Goal: Task Accomplishment & Management: Manage account settings

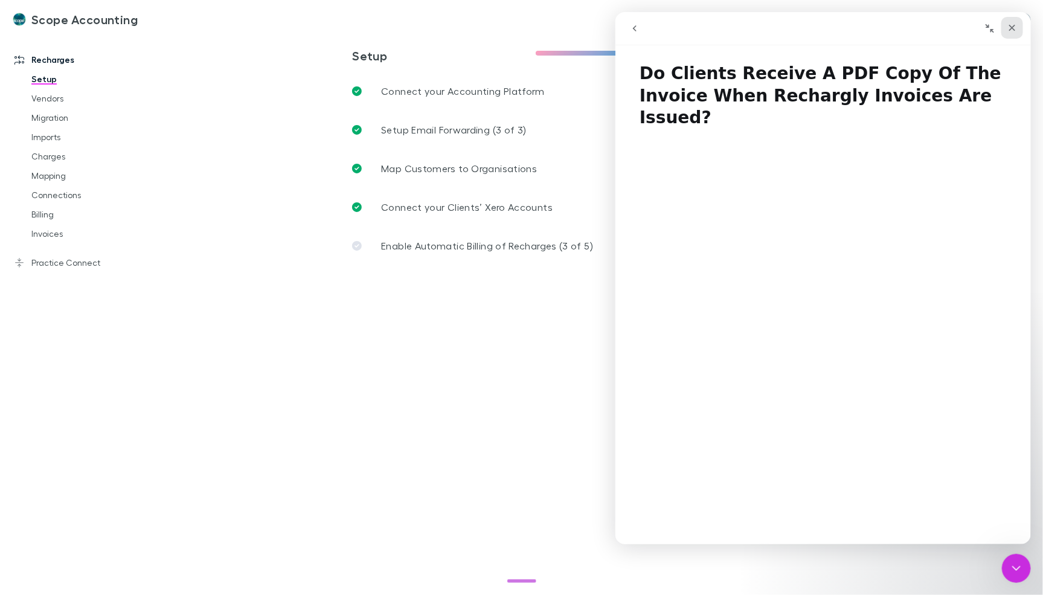
click at [1007, 20] on div "Close" at bounding box center [1012, 28] width 22 height 22
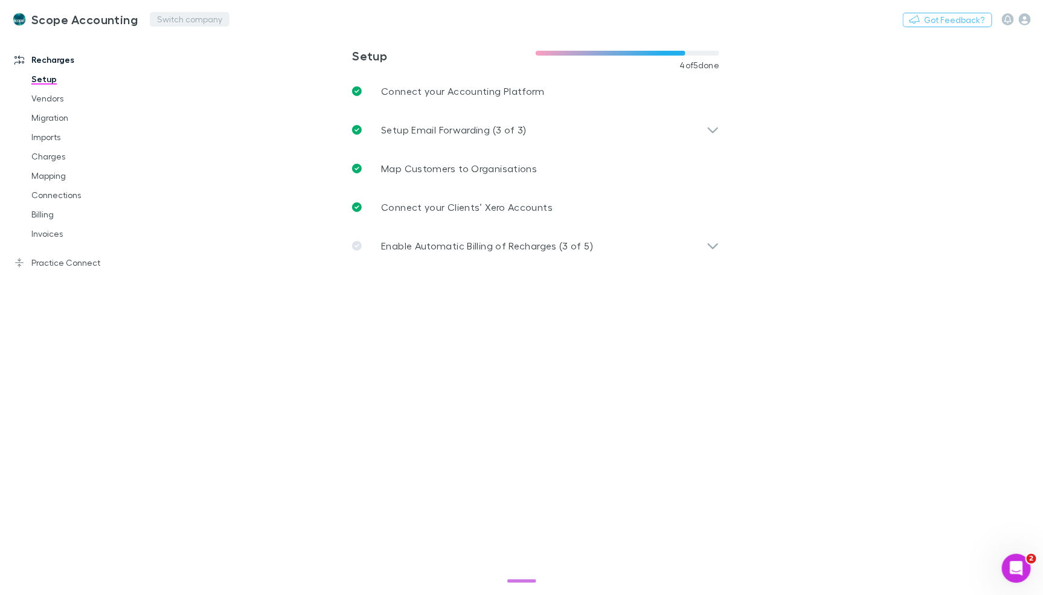
click at [160, 19] on button "Switch company" at bounding box center [190, 19] width 80 height 14
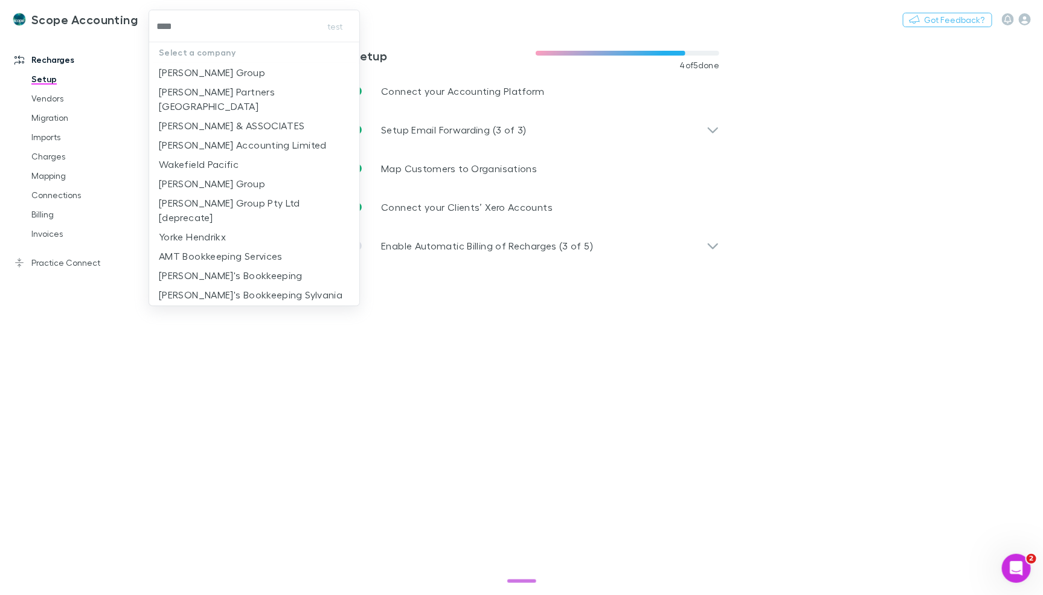
type input "*****"
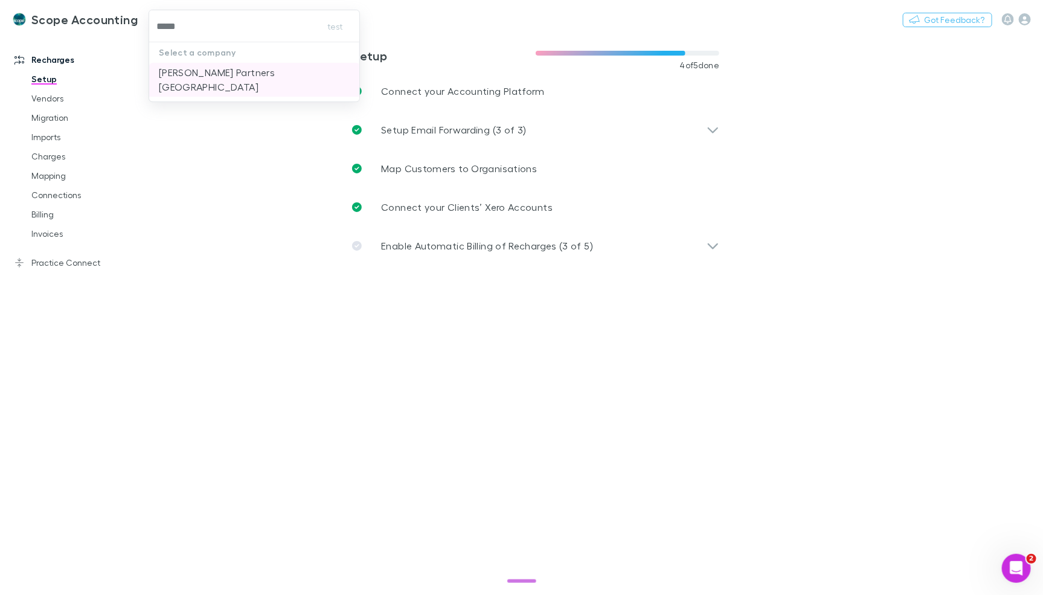
click at [216, 68] on p "Kelly Partners Northern Beaches" at bounding box center [254, 79] width 191 height 29
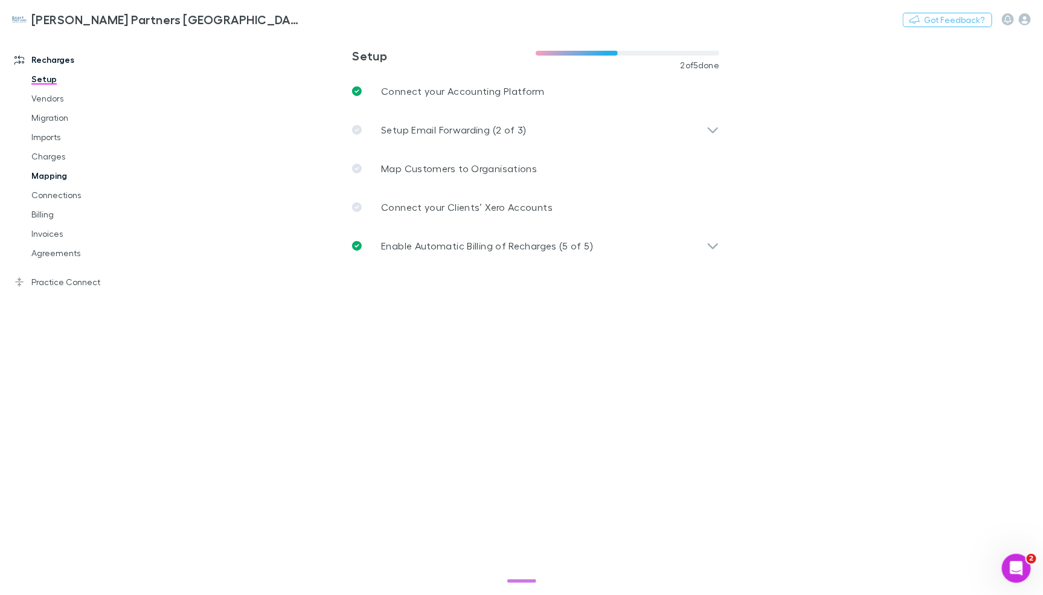
click at [63, 173] on link "Mapping" at bounding box center [85, 175] width 133 height 19
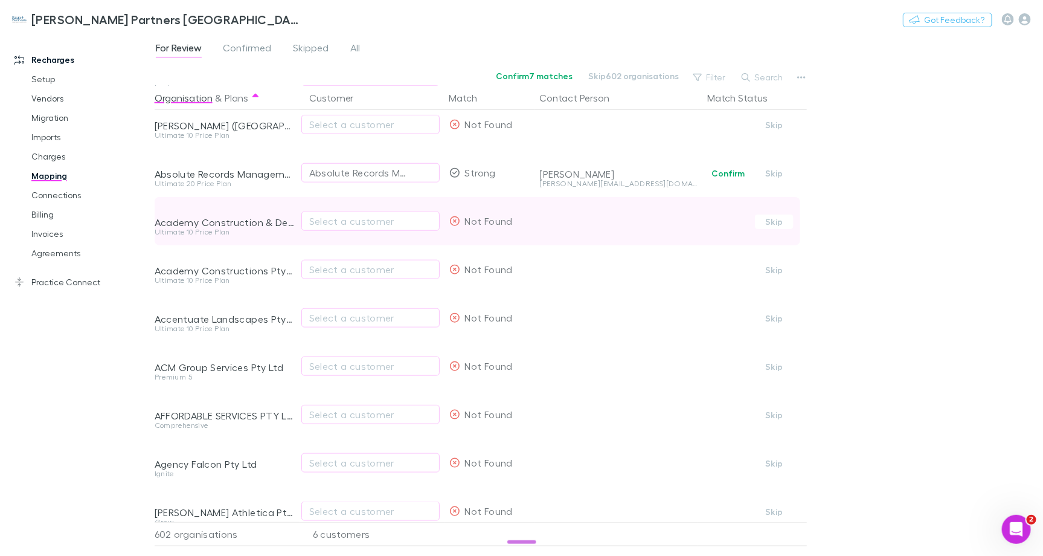
scroll to position [510, 0]
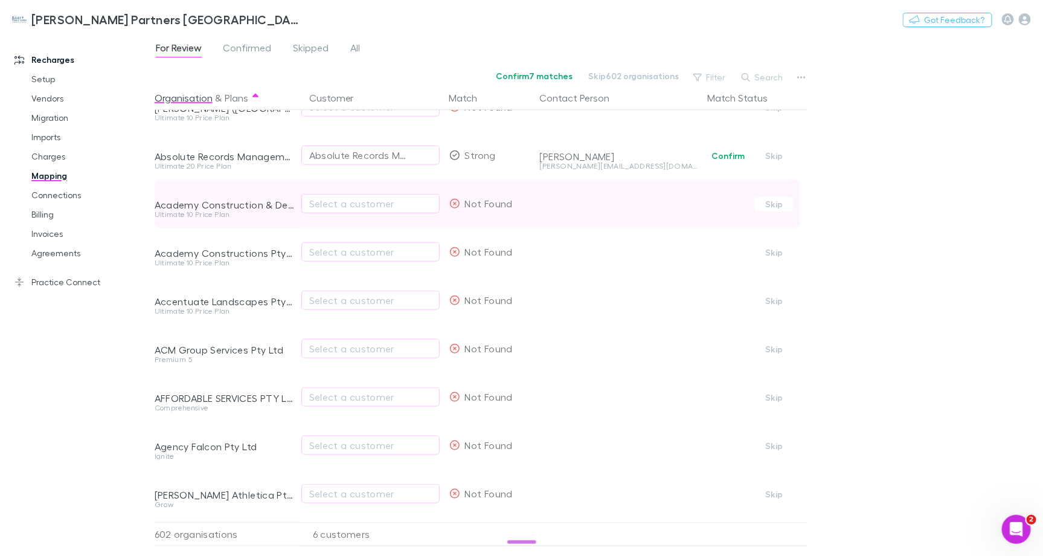
click at [339, 193] on div "Select a customer" at bounding box center [370, 203] width 138 height 48
click at [341, 198] on div "Select a customer" at bounding box center [370, 203] width 123 height 14
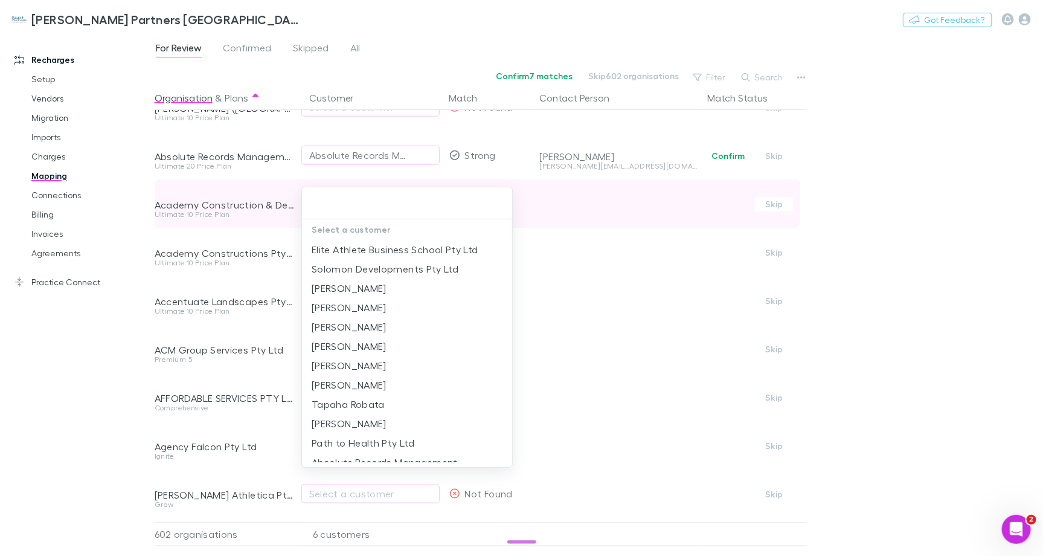
click at [341, 198] on input "text" at bounding box center [407, 203] width 201 height 22
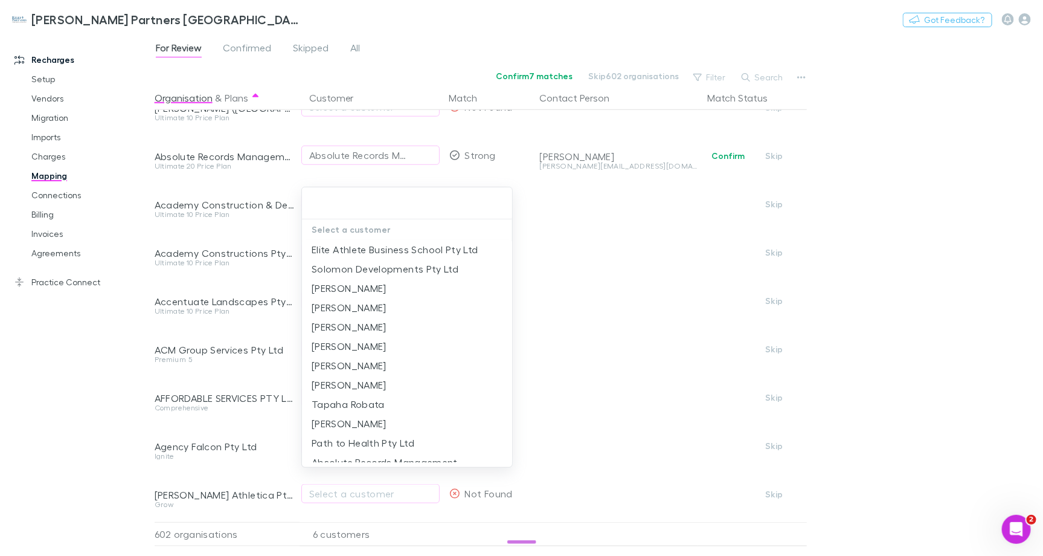
click at [385, 87] on div at bounding box center [521, 278] width 1043 height 556
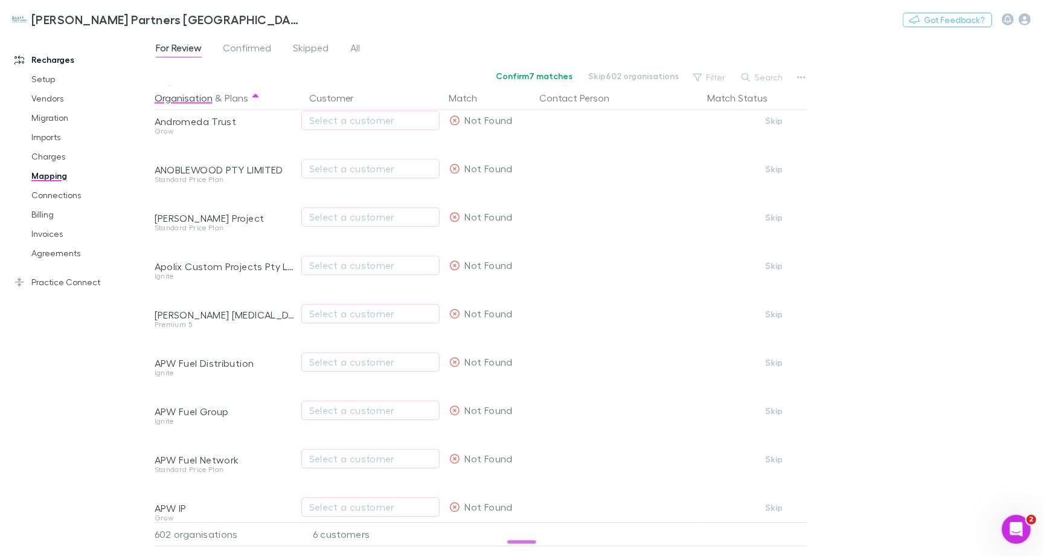
scroll to position [1598, 0]
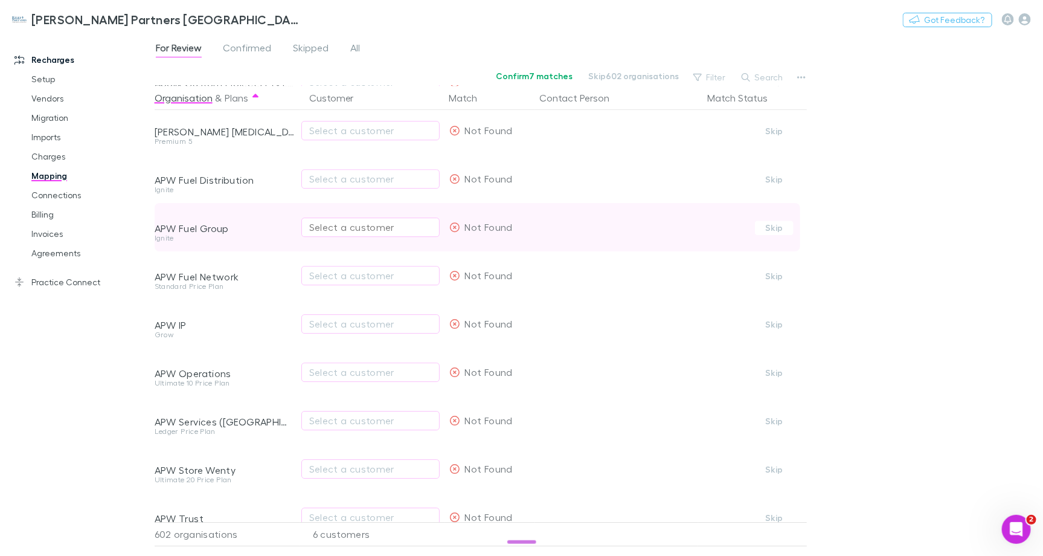
click at [358, 223] on div "Select a customer" at bounding box center [370, 227] width 123 height 14
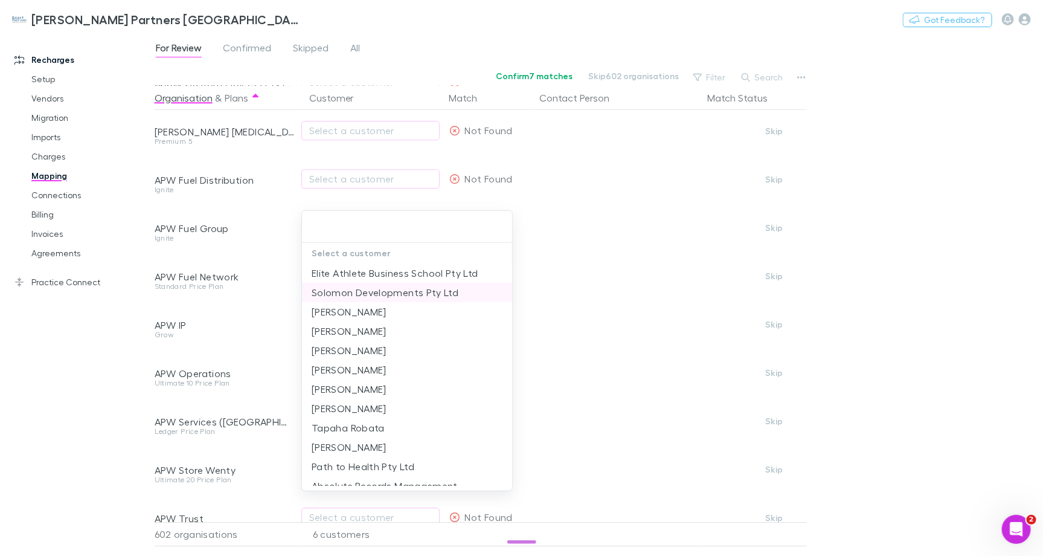
scroll to position [164, 0]
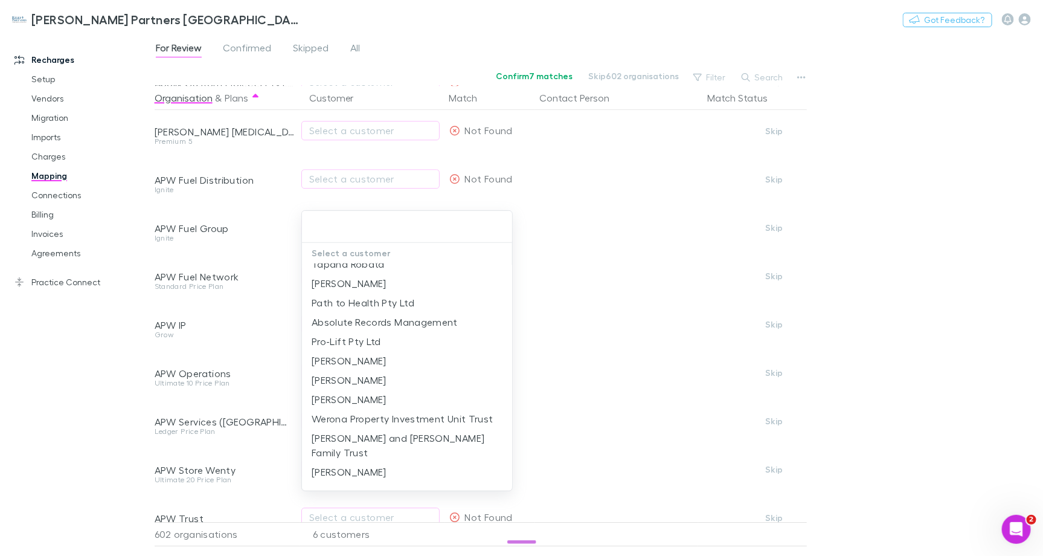
click at [881, 137] on div at bounding box center [521, 278] width 1043 height 556
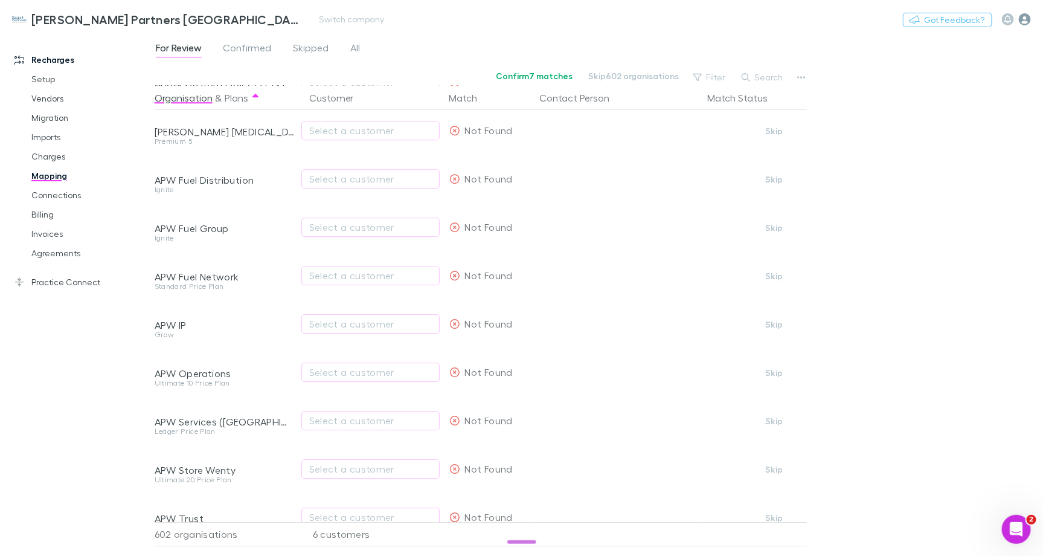
click at [1021, 21] on icon "button" at bounding box center [1025, 19] width 12 height 12
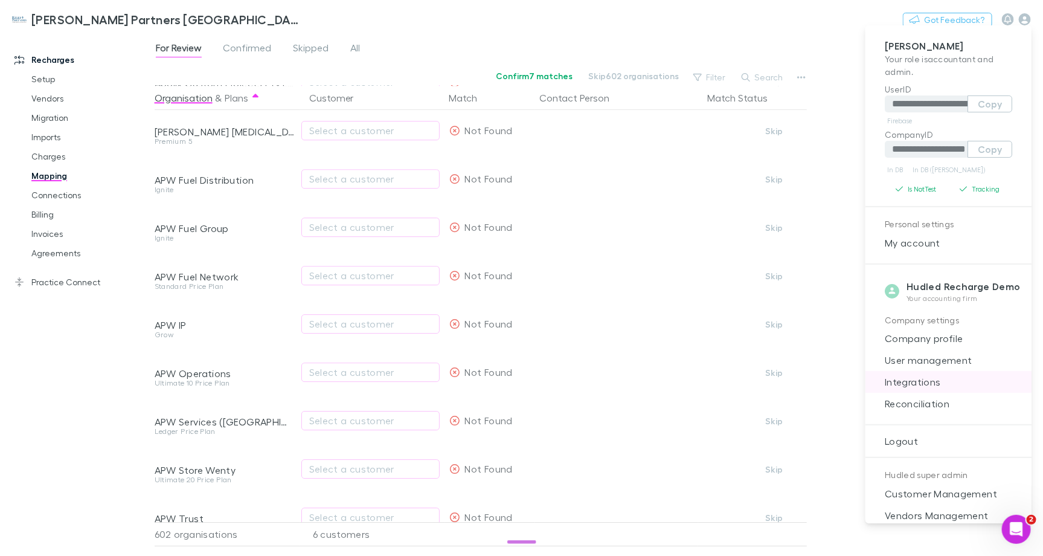
click at [926, 379] on span "Integrations" at bounding box center [948, 381] width 147 height 14
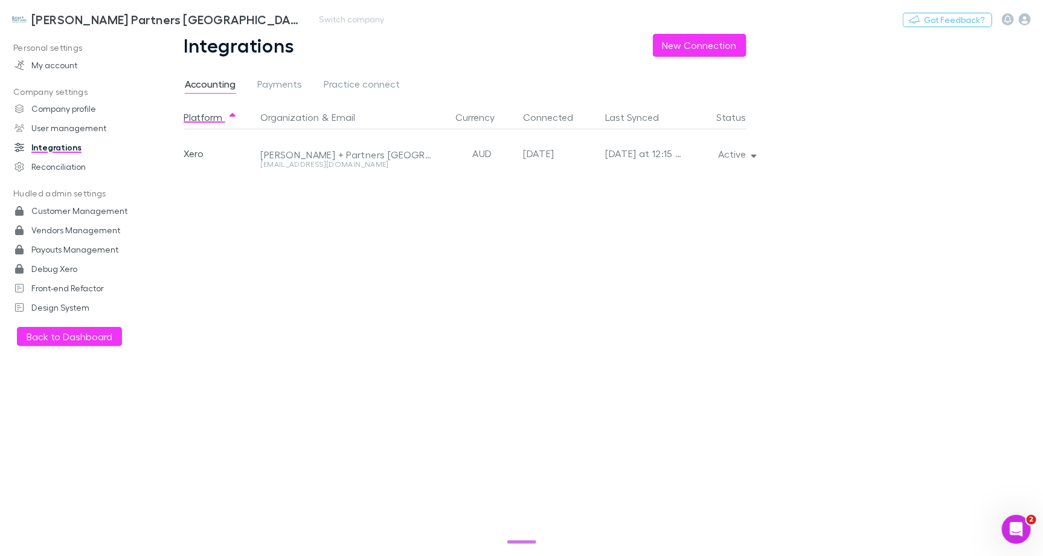
click at [77, 21] on h3 "Kelly Partners Northern Beaches" at bounding box center [165, 19] width 268 height 14
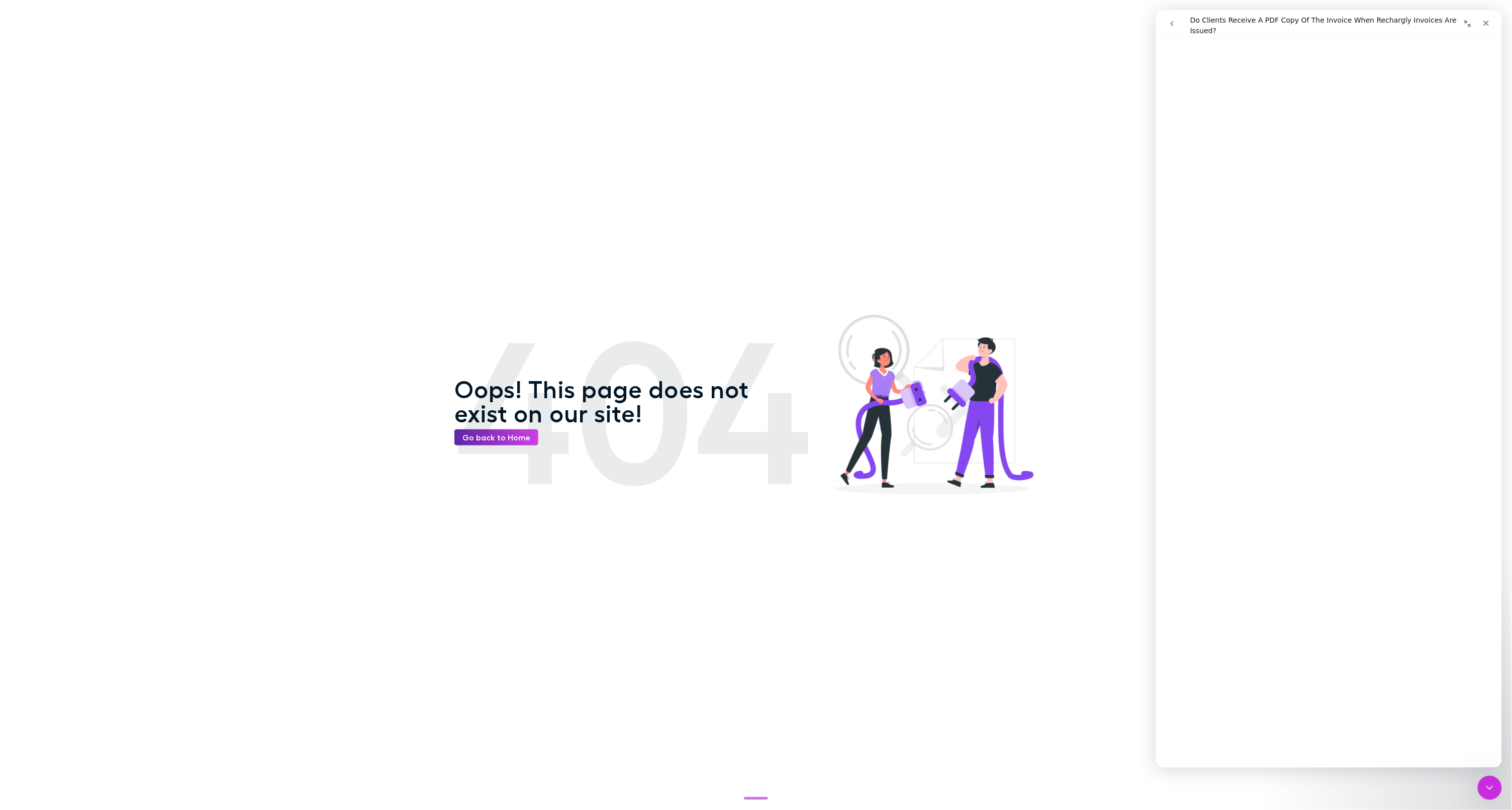
scroll to position [167, 0]
